Goal: Task Accomplishment & Management: Manage account settings

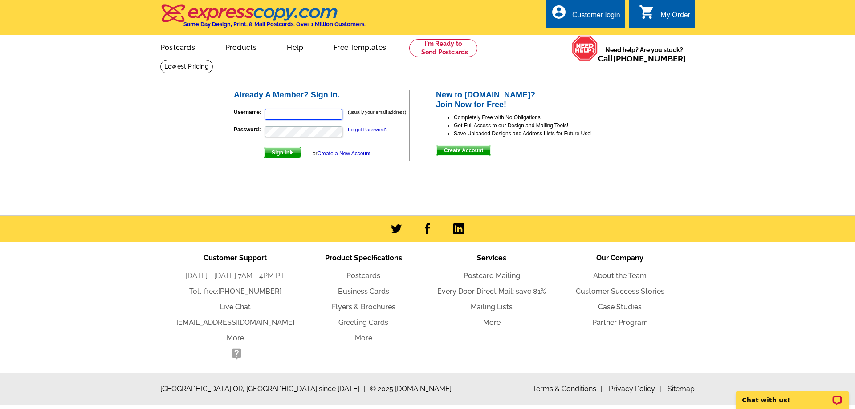
click at [300, 114] on input "Username:" at bounding box center [304, 114] width 78 height 11
type input "[EMAIL_ADDRESS][DOMAIN_NAME]"
click at [580, 16] on div "Customer login" at bounding box center [596, 17] width 48 height 12
type input "[EMAIL_ADDRESS][DOMAIN_NAME]"
click at [277, 153] on span "Sign In" at bounding box center [282, 152] width 37 height 11
